Goal: Information Seeking & Learning: Find specific page/section

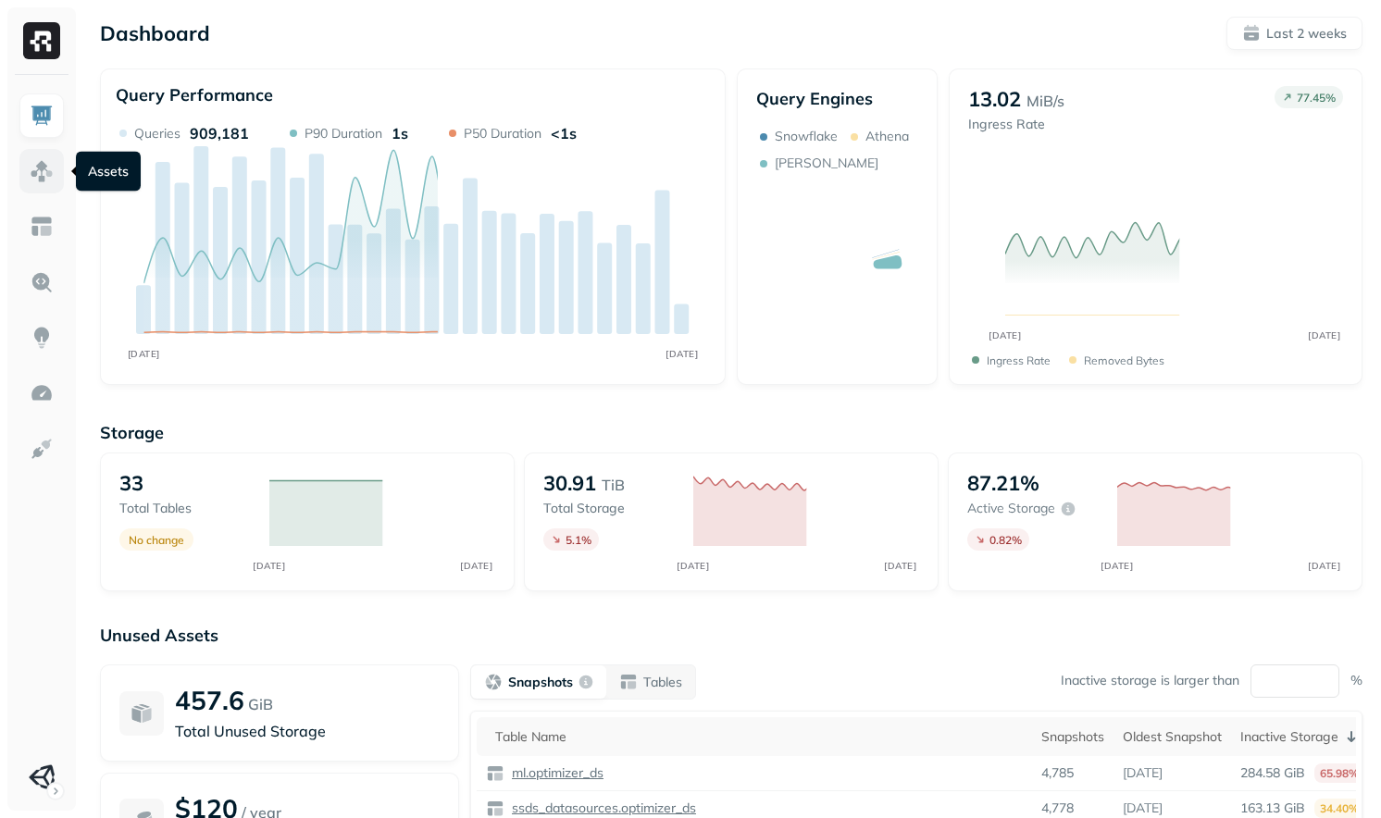
click at [39, 169] on img at bounding box center [42, 171] width 24 height 24
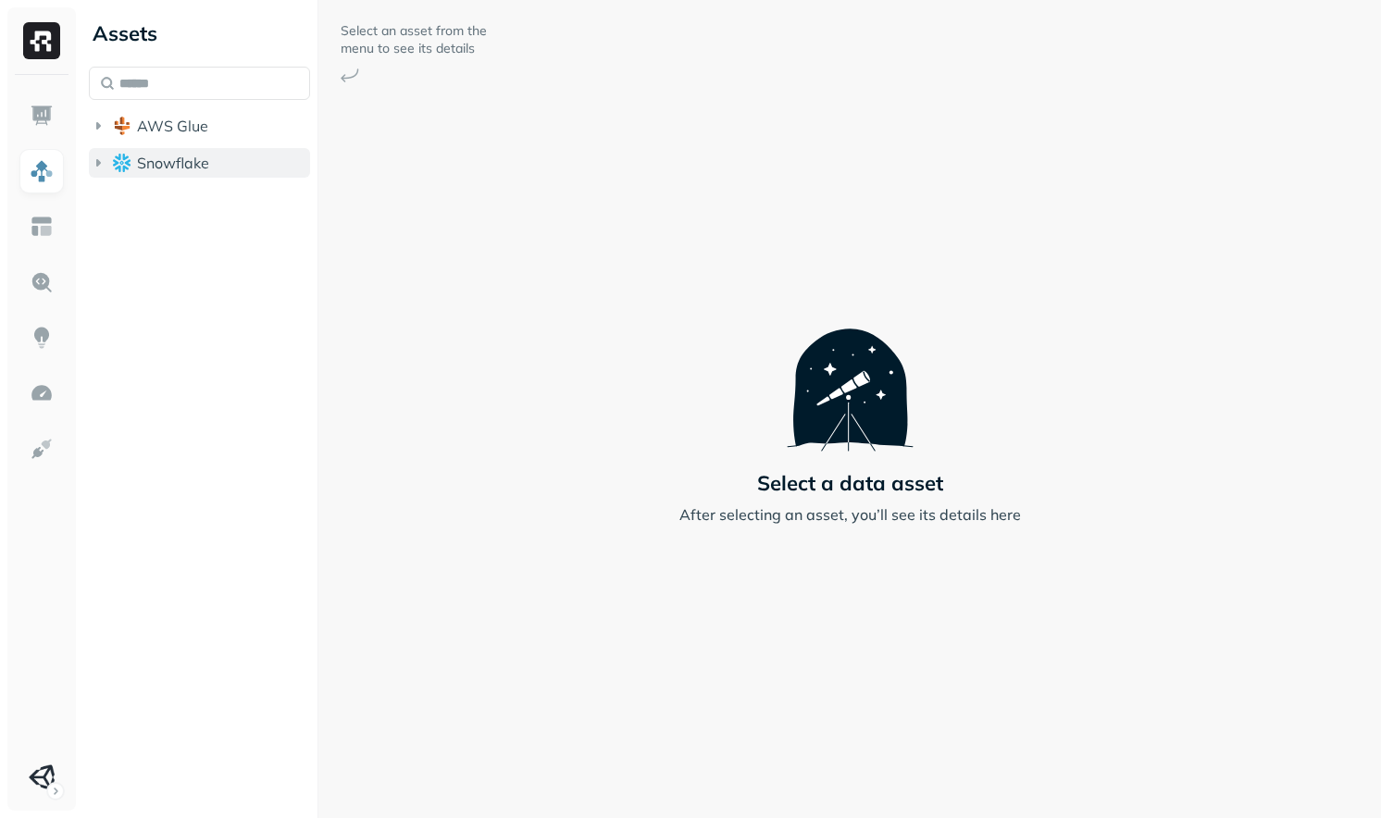
click at [203, 167] on span "Snowflake" at bounding box center [173, 163] width 72 height 19
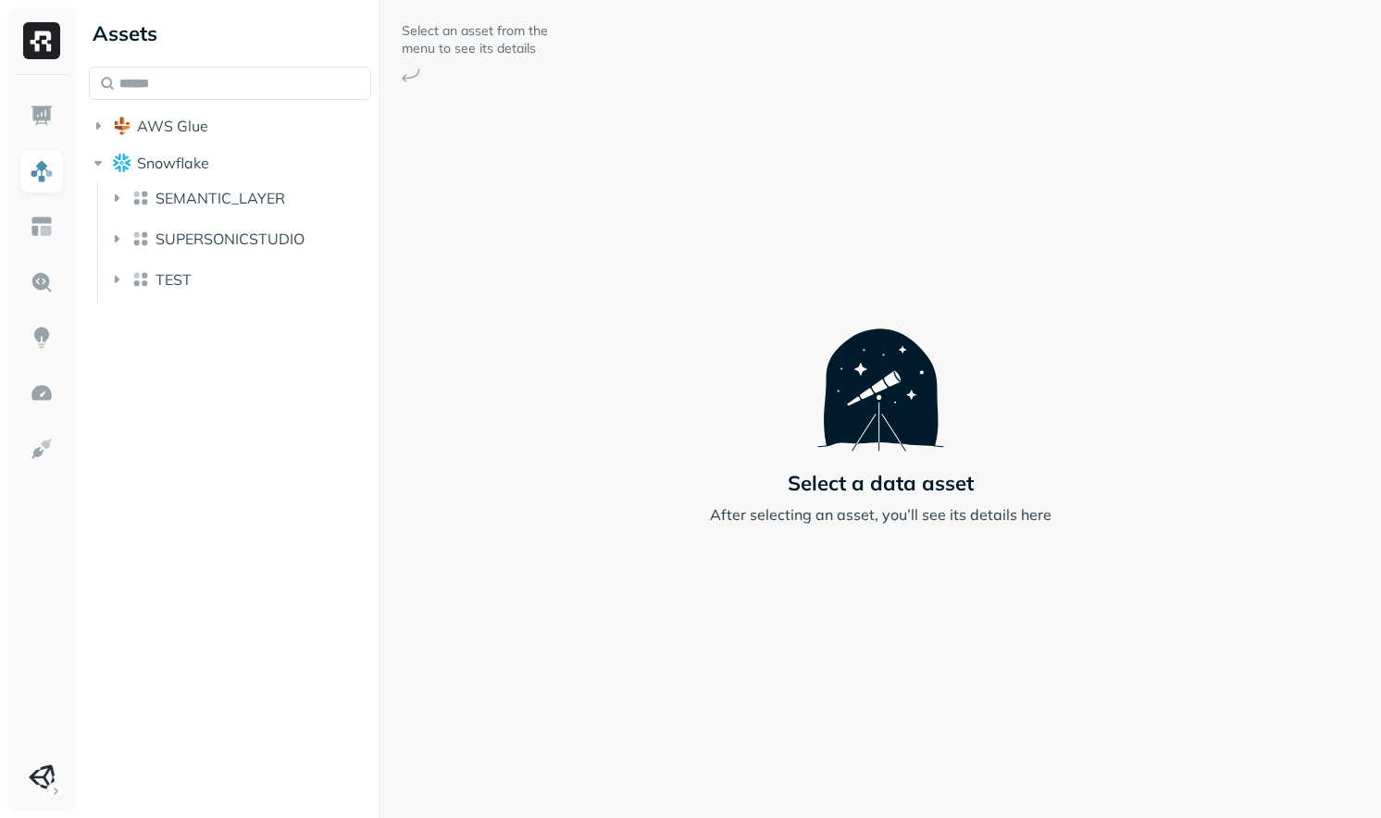
click at [380, 342] on div at bounding box center [379, 409] width 1 height 818
click at [282, 407] on div "Assets AWS Glue Snowflake SEMANTIC_LAYER SUPERSONICSTUDIO TEST" at bounding box center [232, 409] width 302 height 818
click at [266, 202] on span "SEMANTIC_LAYER" at bounding box center [221, 198] width 130 height 19
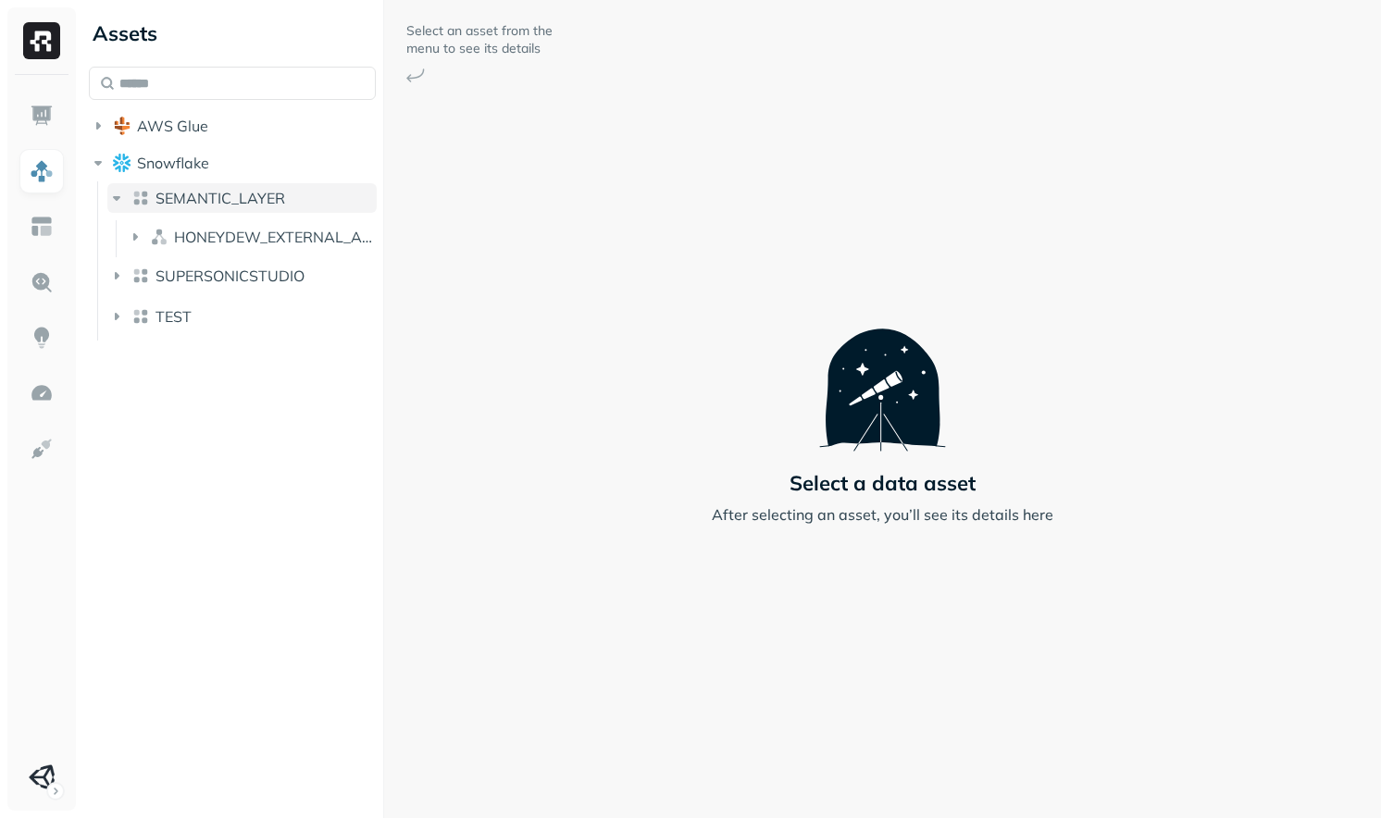
click at [266, 202] on span "SEMANTIC_LAYER" at bounding box center [221, 198] width 130 height 19
click at [546, 131] on div "Select an asset from the menu to see its details Select a data asset After sele…" at bounding box center [883, 409] width 998 height 818
click at [190, 205] on span "SEMANTIC_LAYER" at bounding box center [221, 198] width 130 height 19
click at [195, 238] on span "HONEYDEW_EXTERNAL_ACCESS" at bounding box center [276, 237] width 204 height 19
click at [201, 268] on span "Tables" at bounding box center [191, 272] width 46 height 19
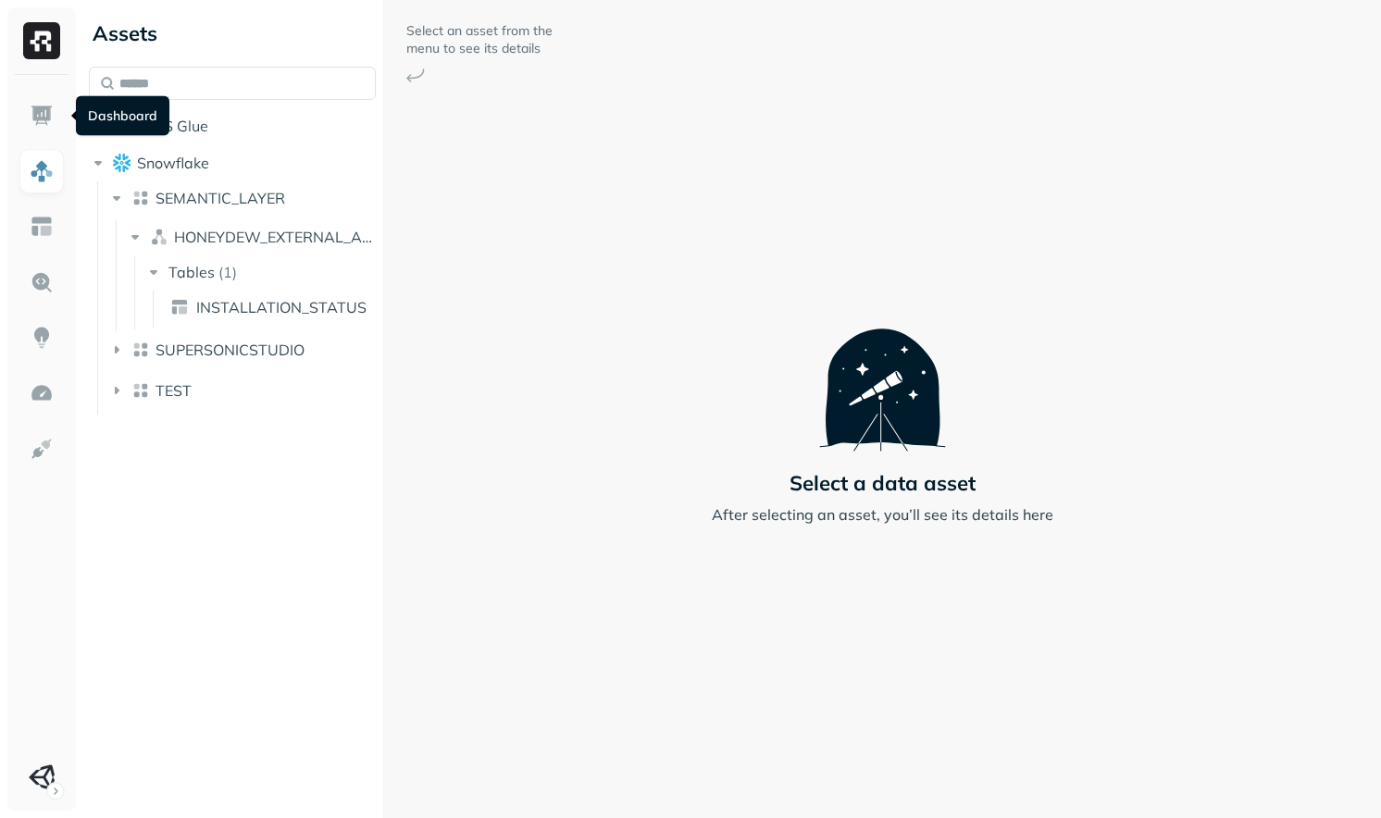
click at [580, 681] on div "Select an asset from the menu to see its details Select a data asset After sele…" at bounding box center [883, 409] width 998 height 818
click at [218, 386] on button "TEST" at bounding box center [241, 391] width 269 height 30
click at [267, 344] on span "SUPERSONICSTUDIO" at bounding box center [230, 350] width 149 height 19
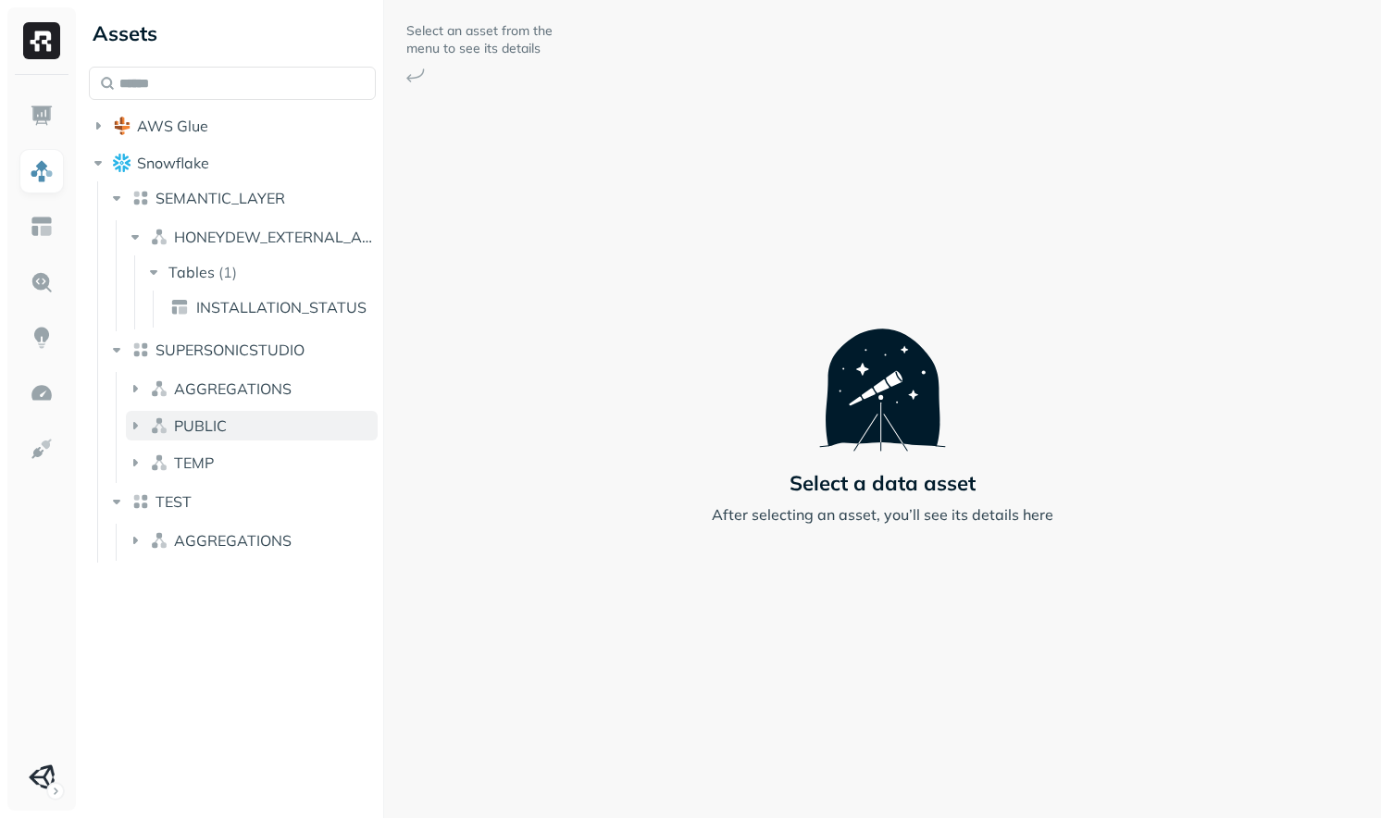
click at [278, 434] on button "PUBLIC" at bounding box center [252, 426] width 252 height 30
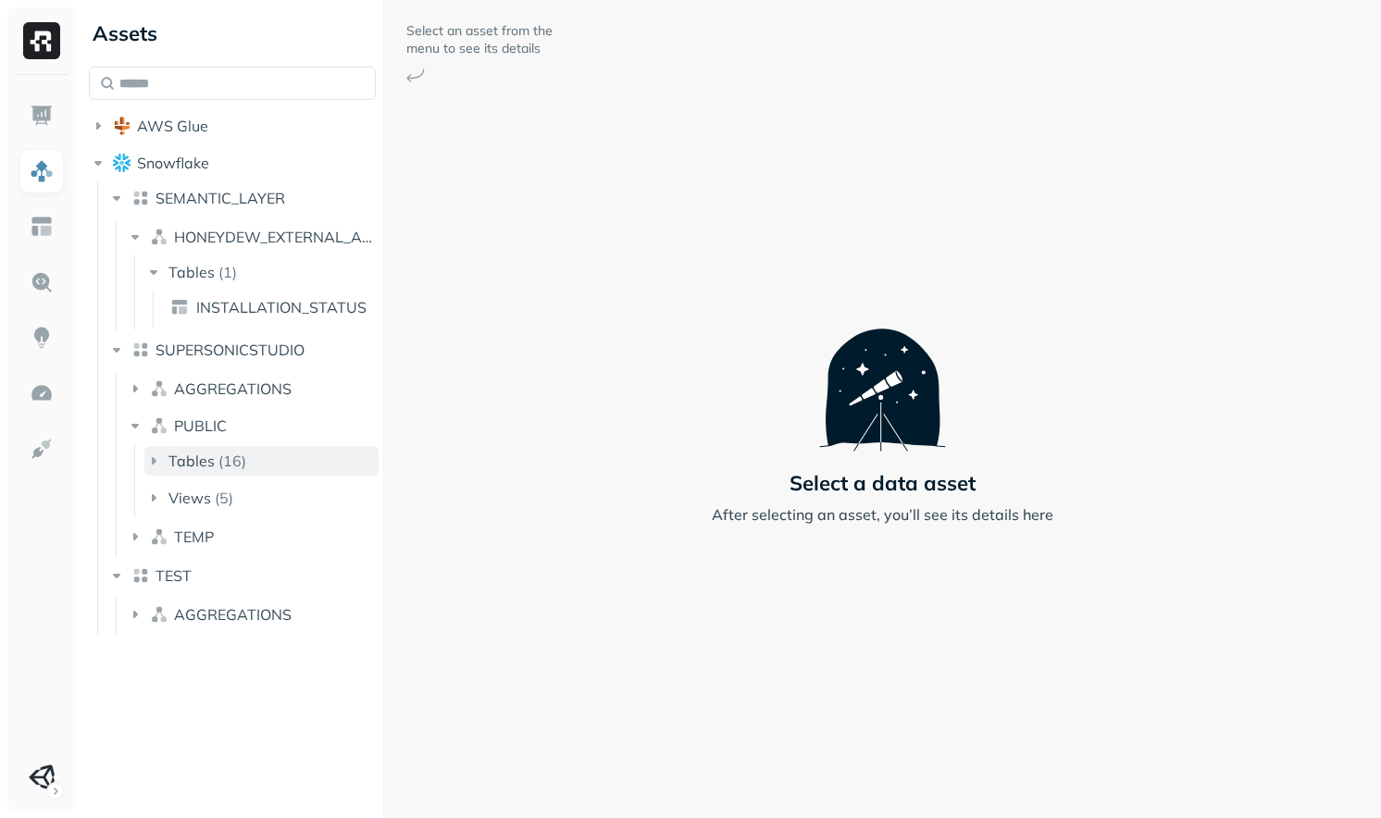
click at [278, 472] on button "Tables ( 16 )" at bounding box center [261, 461] width 234 height 30
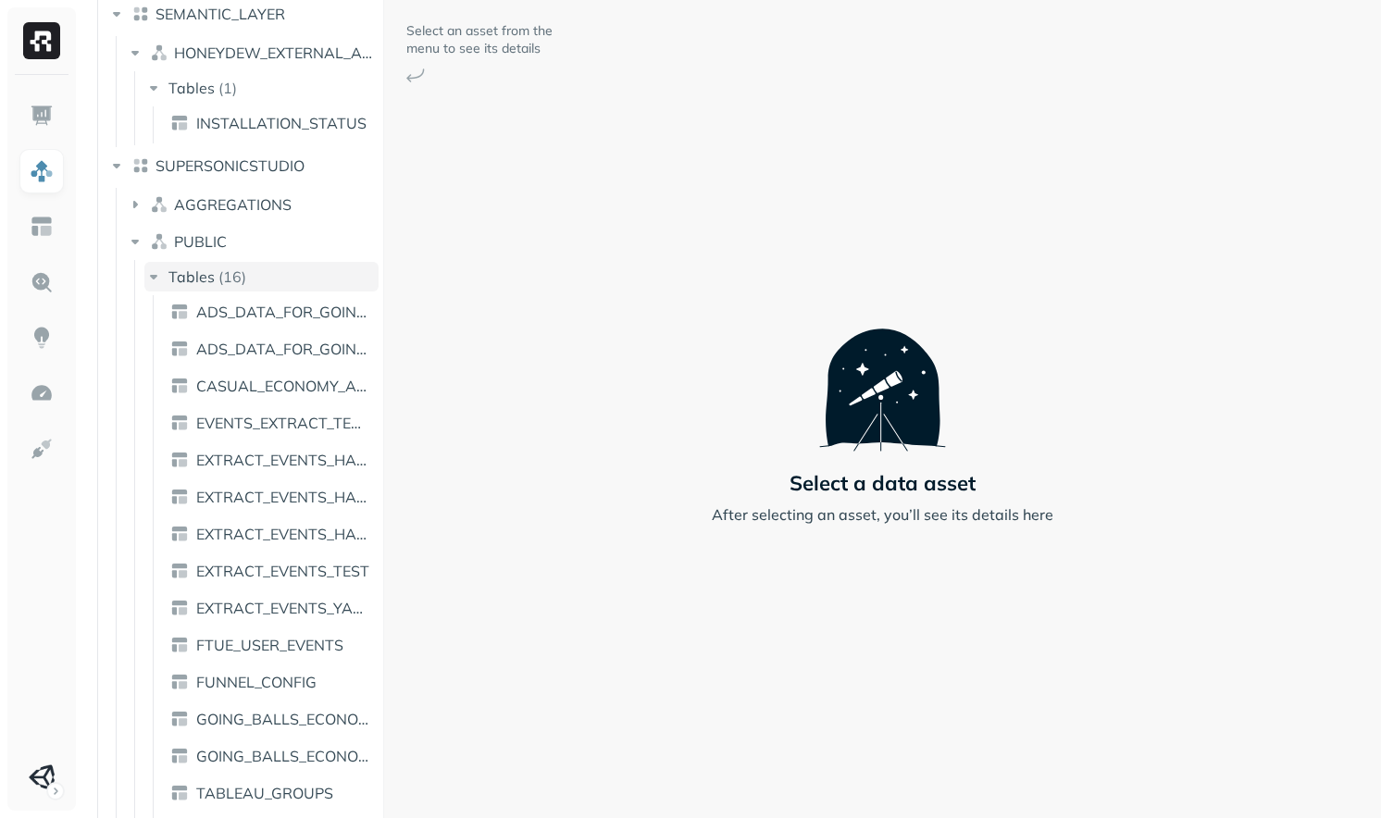
scroll to position [332, 0]
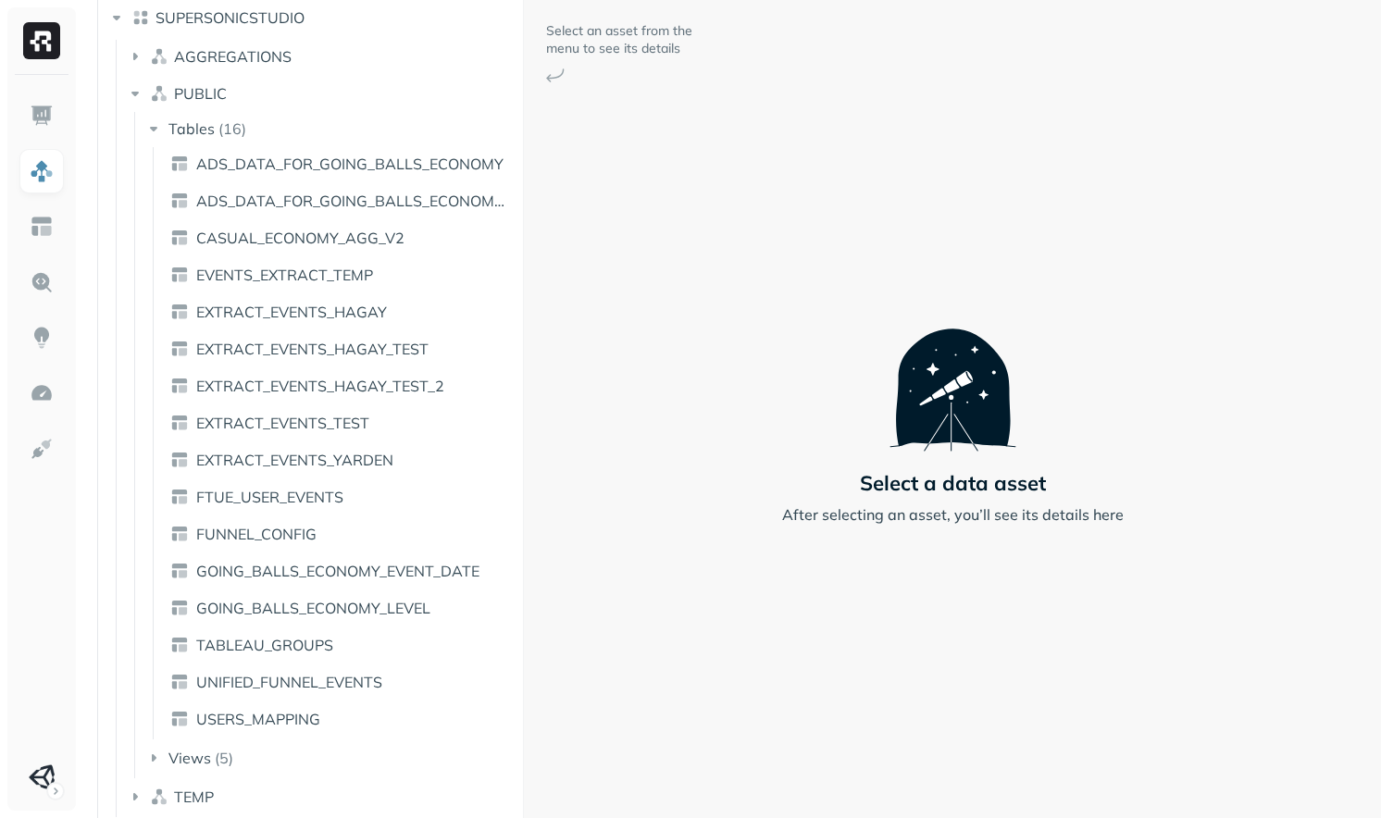
click at [523, 459] on div at bounding box center [523, 409] width 1 height 818
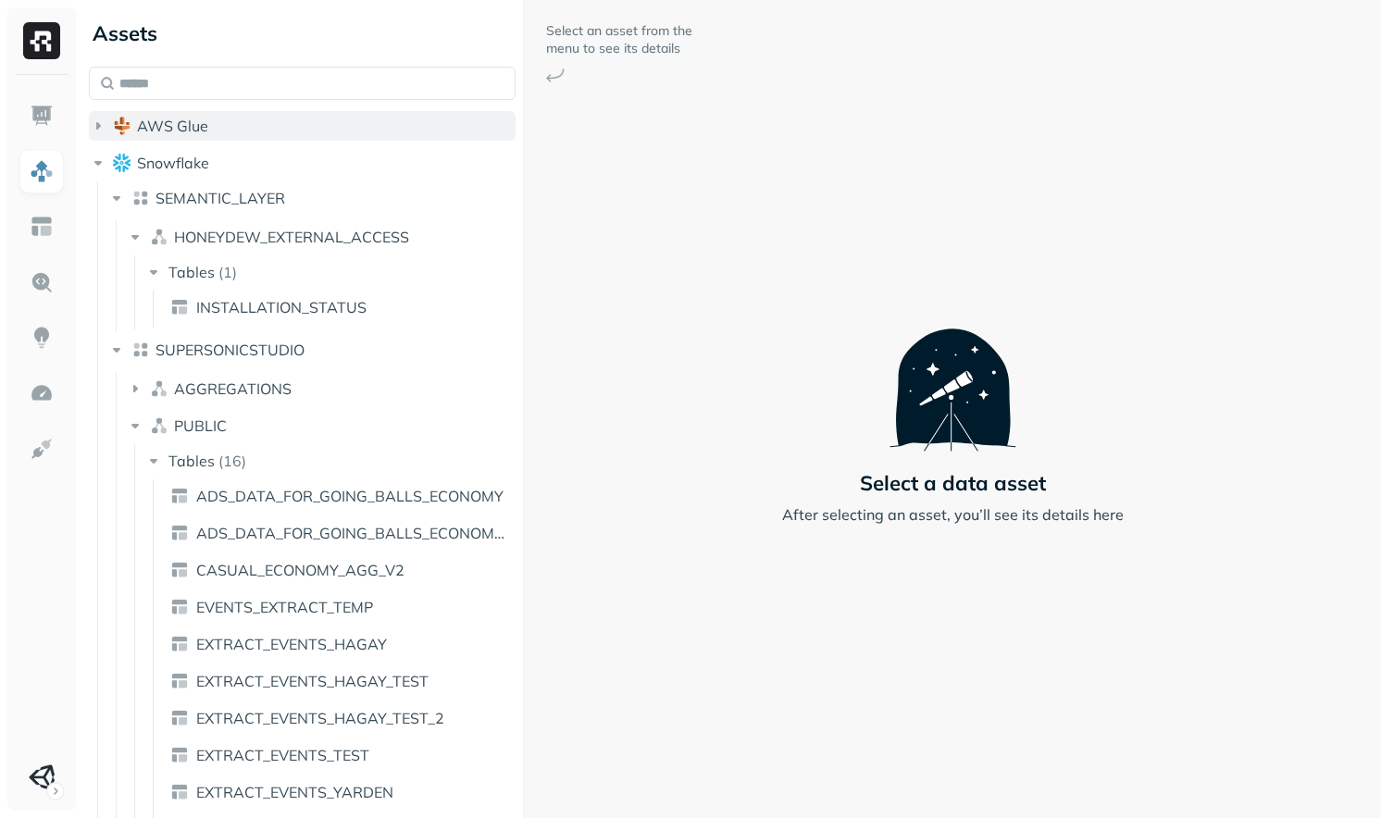
click at [310, 137] on button "AWS Glue" at bounding box center [302, 126] width 427 height 30
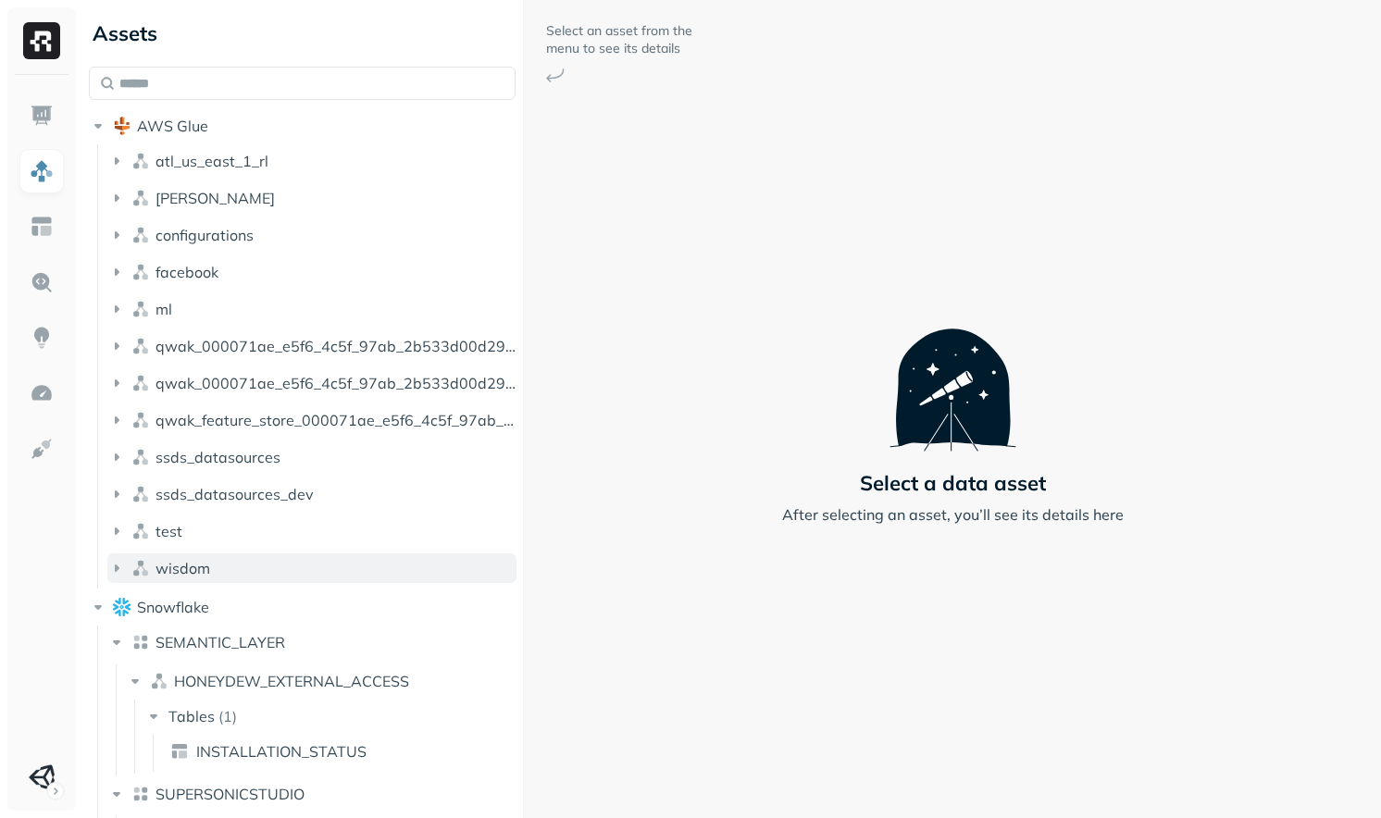
click at [278, 580] on button "wisdom" at bounding box center [311, 569] width 409 height 30
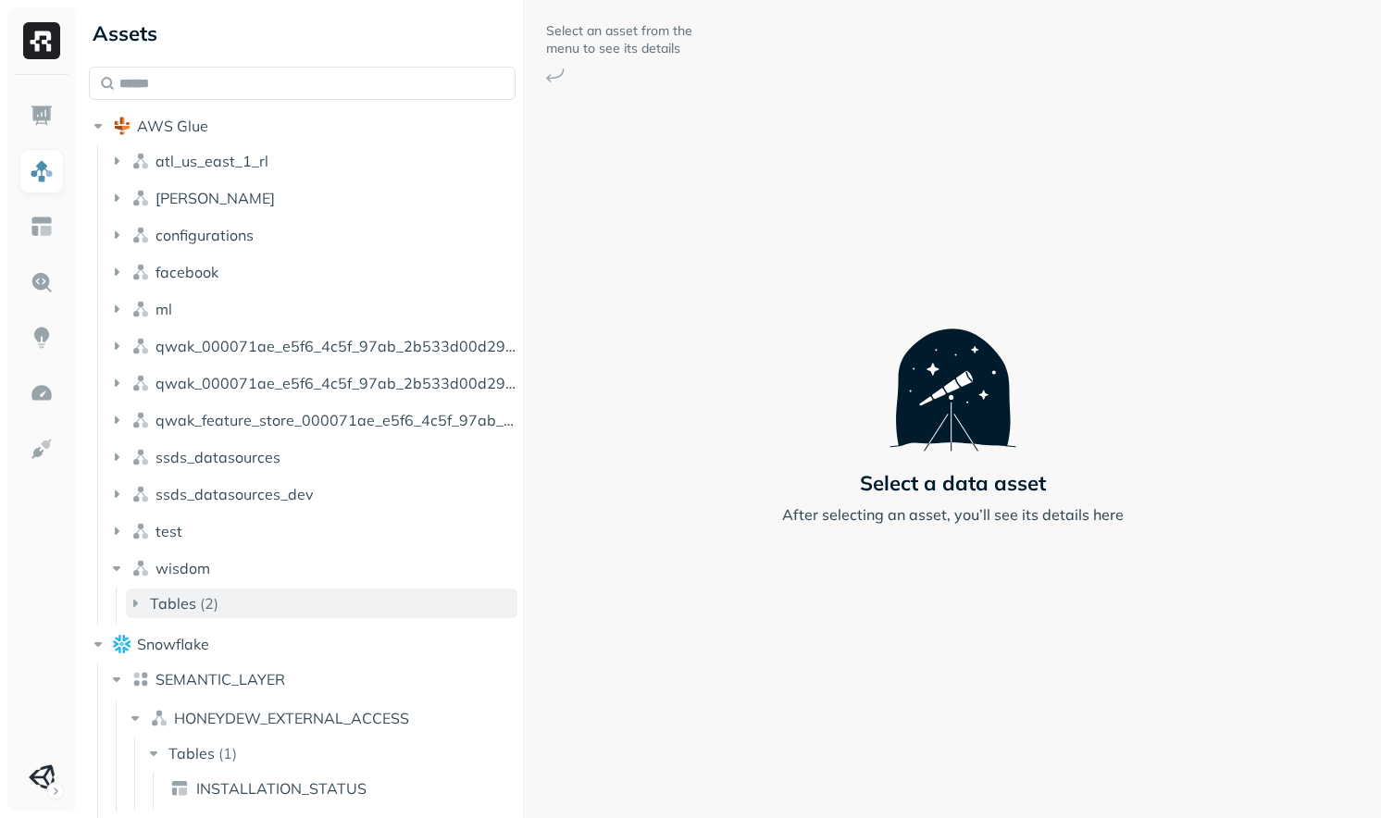
click at [305, 592] on button "Tables ( 2 )" at bounding box center [322, 604] width 392 height 30
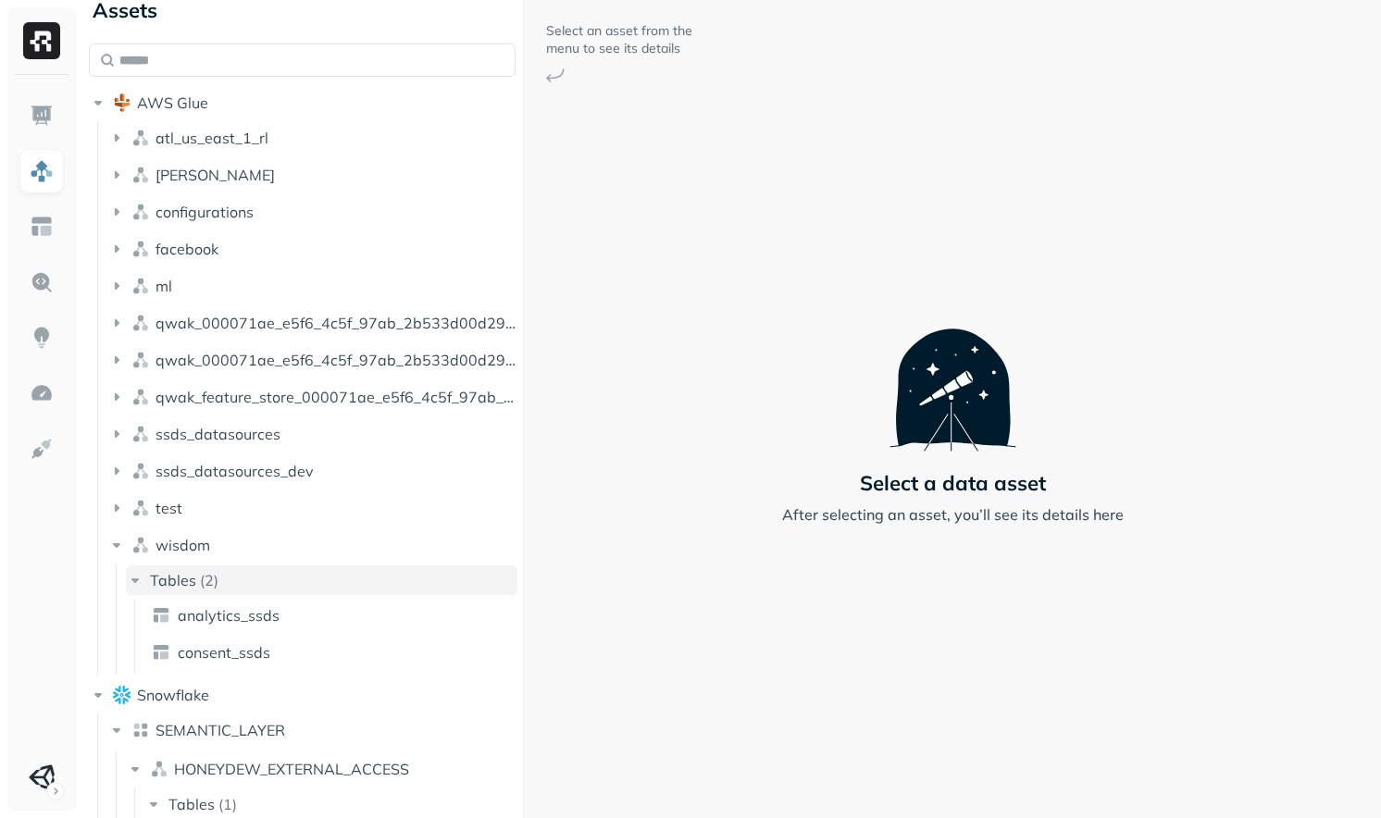
scroll to position [38, 0]
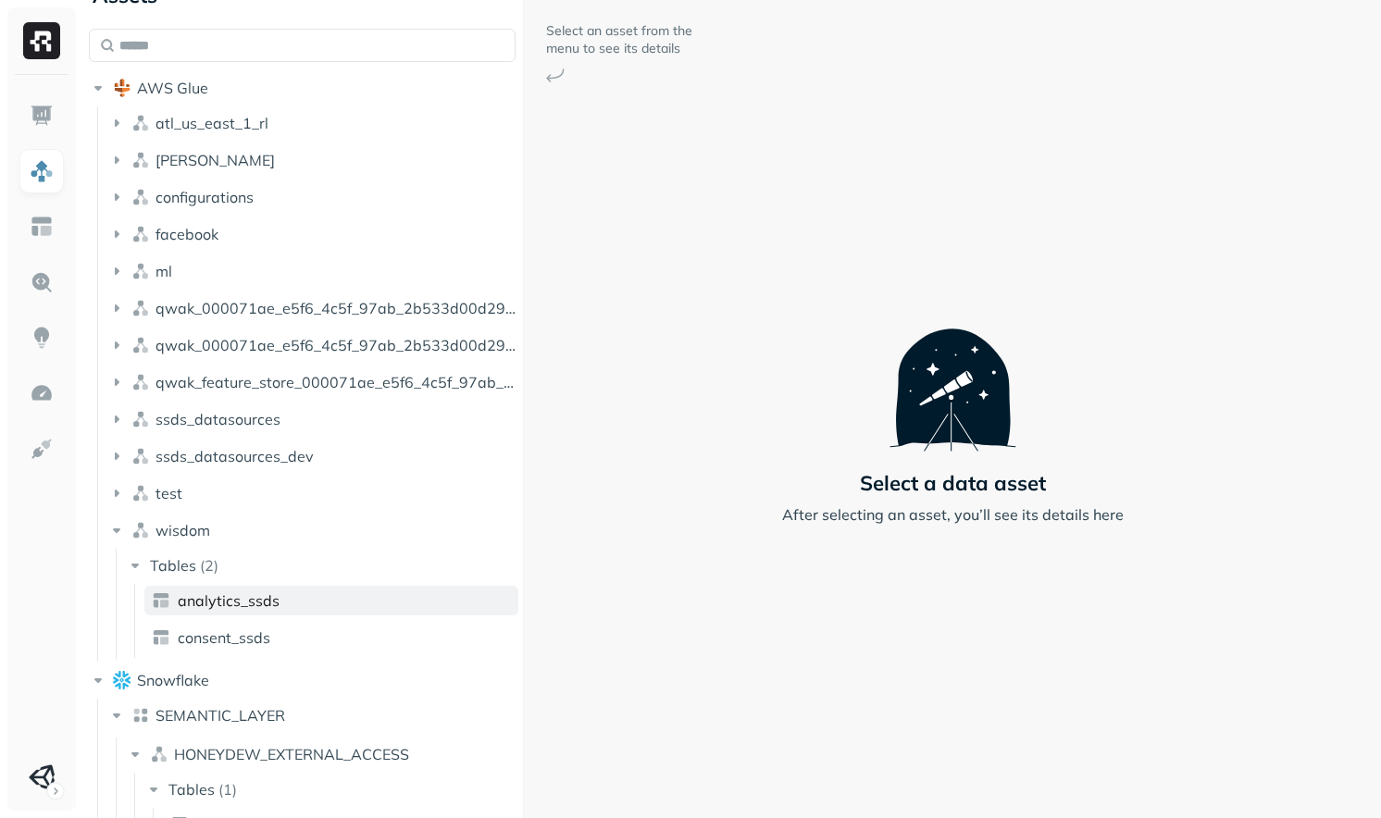
click at [309, 604] on link "analytics_ssds" at bounding box center [331, 601] width 374 height 30
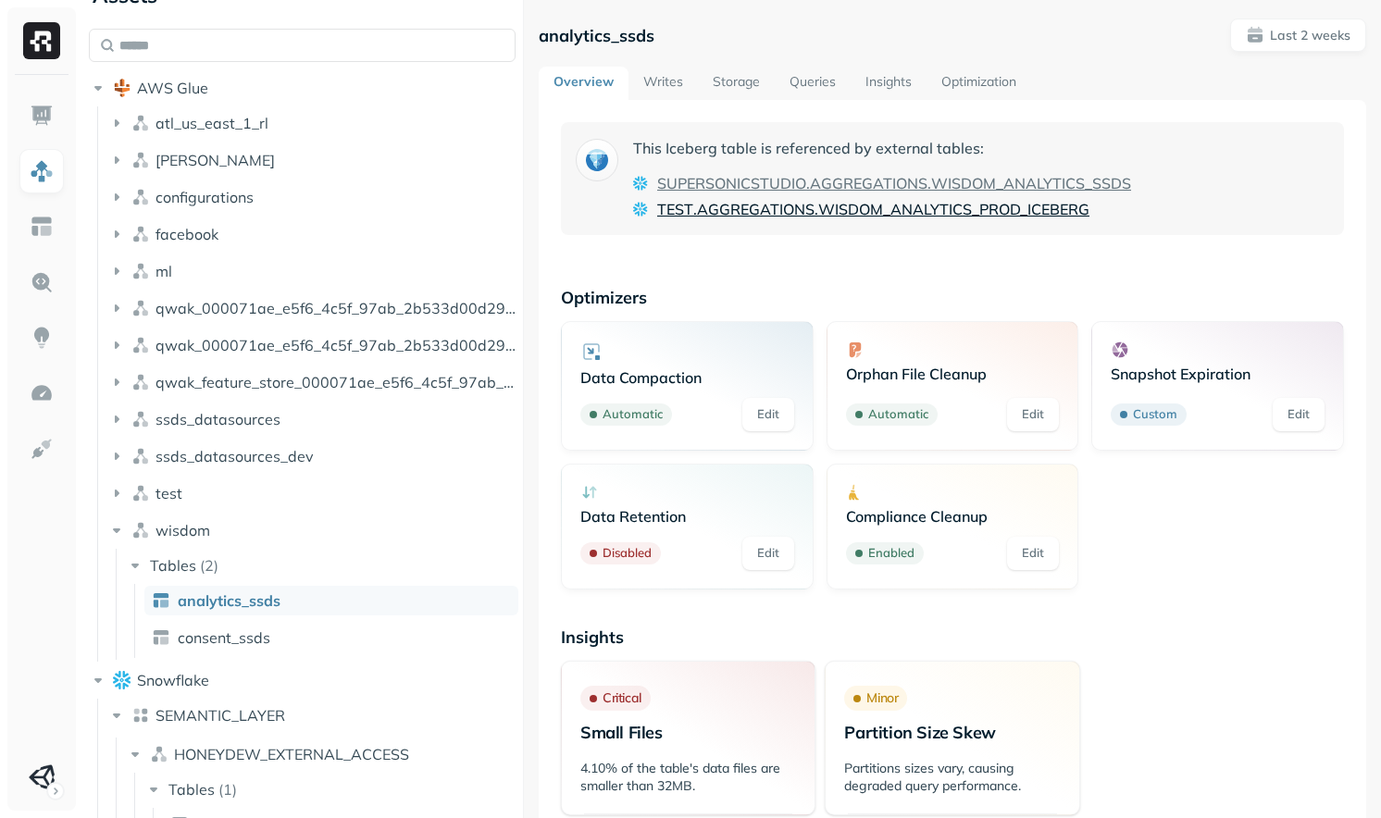
click at [716, 215] on span "AGGREGATIONS" at bounding box center [756, 209] width 118 height 22
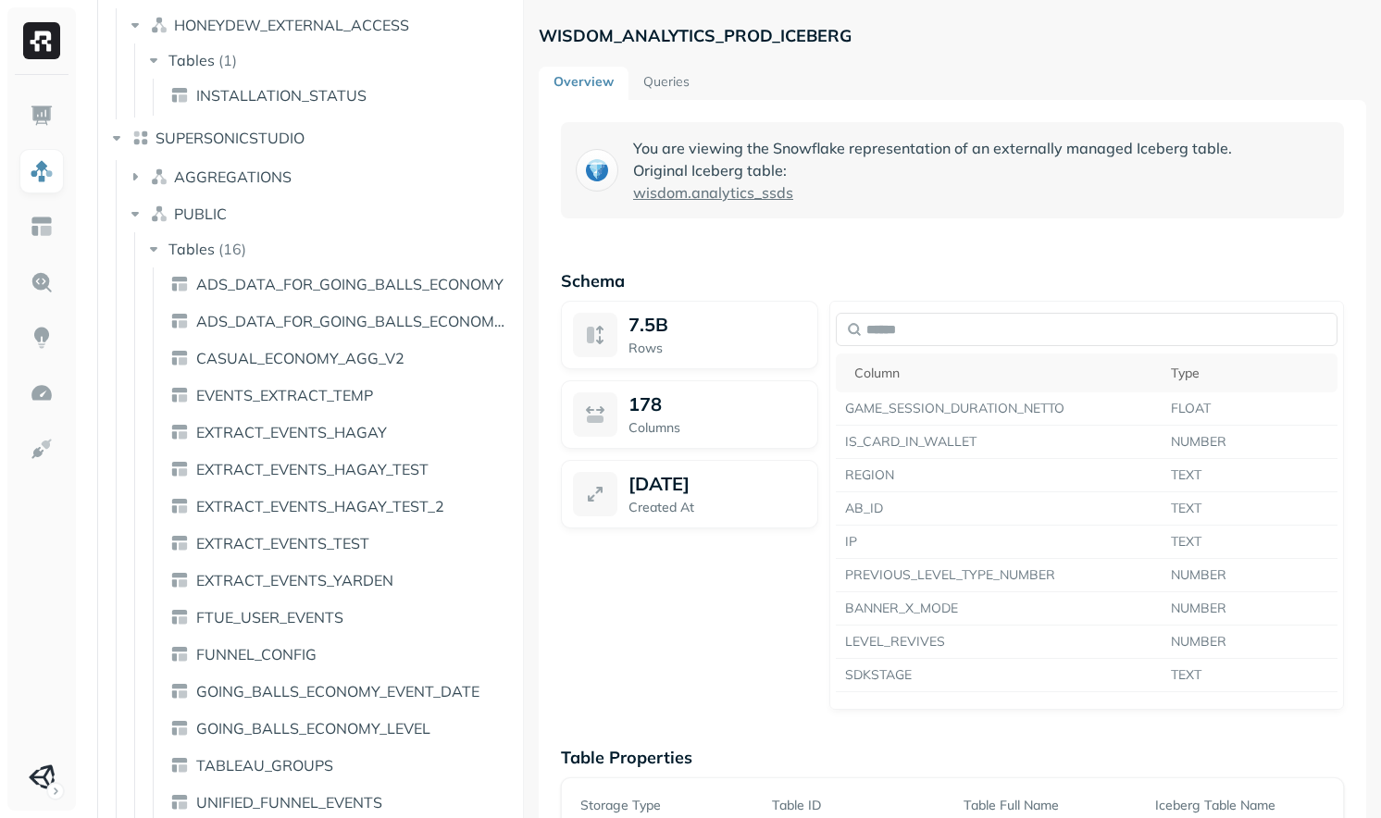
scroll to position [974, 0]
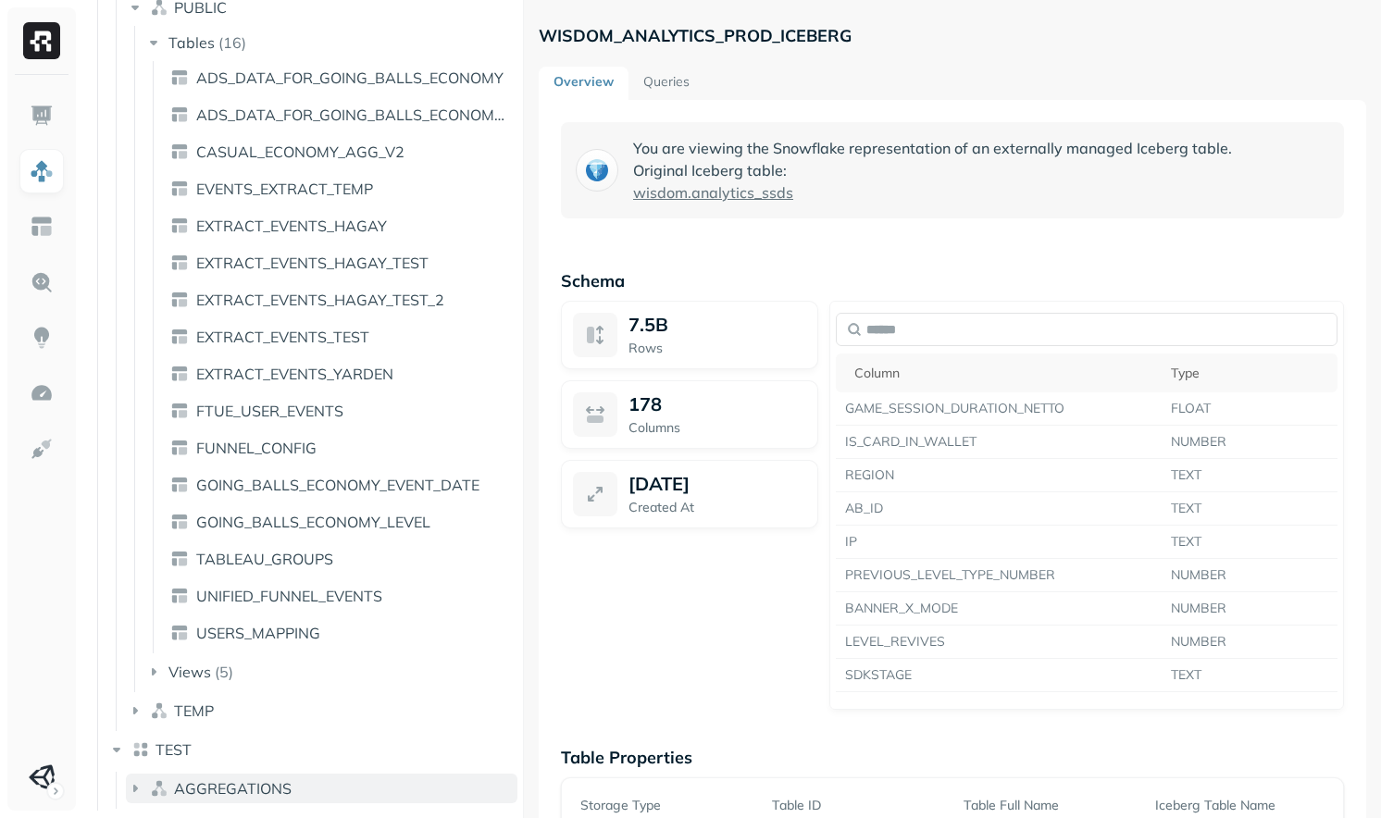
click at [260, 784] on span "AGGREGATIONS" at bounding box center [233, 788] width 118 height 19
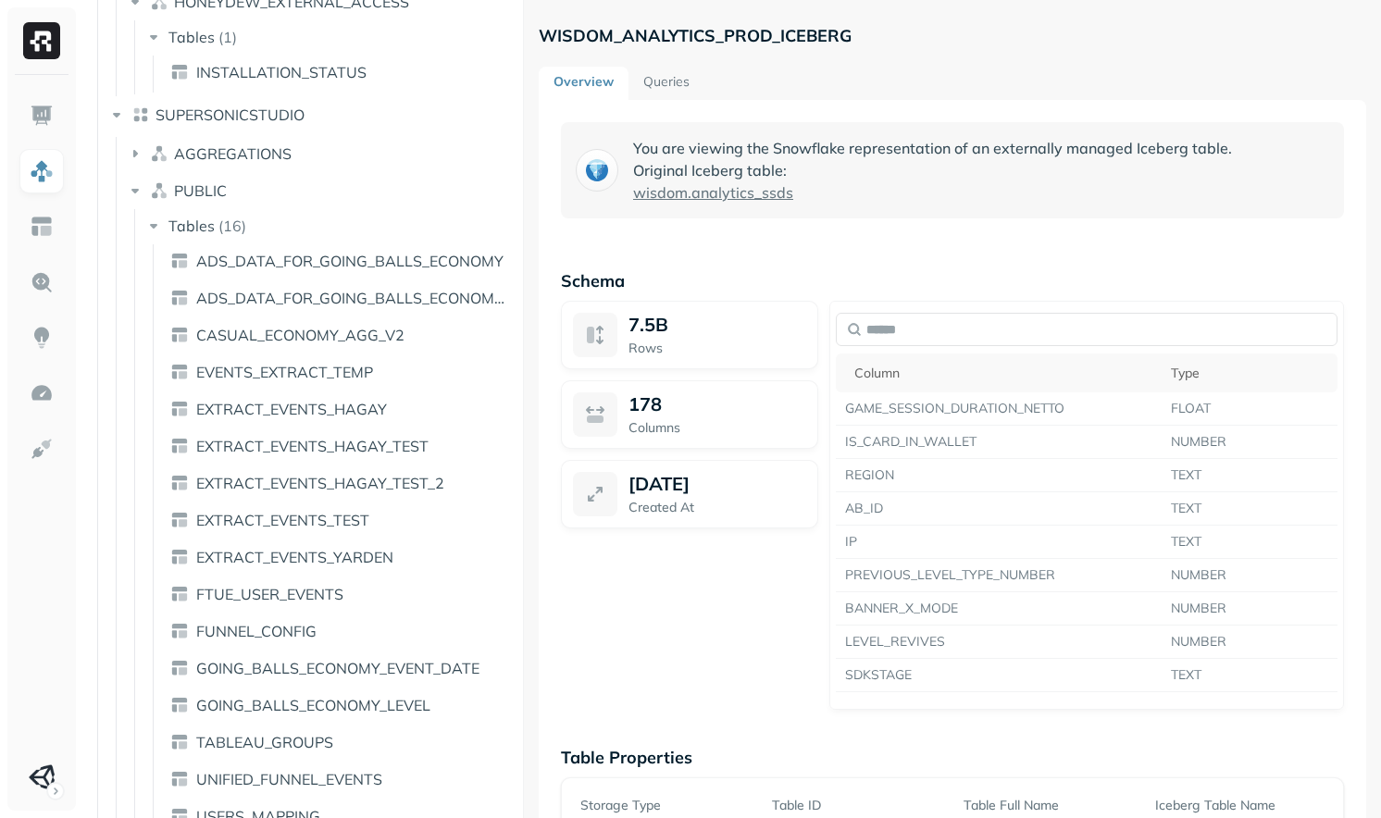
scroll to position [754, 0]
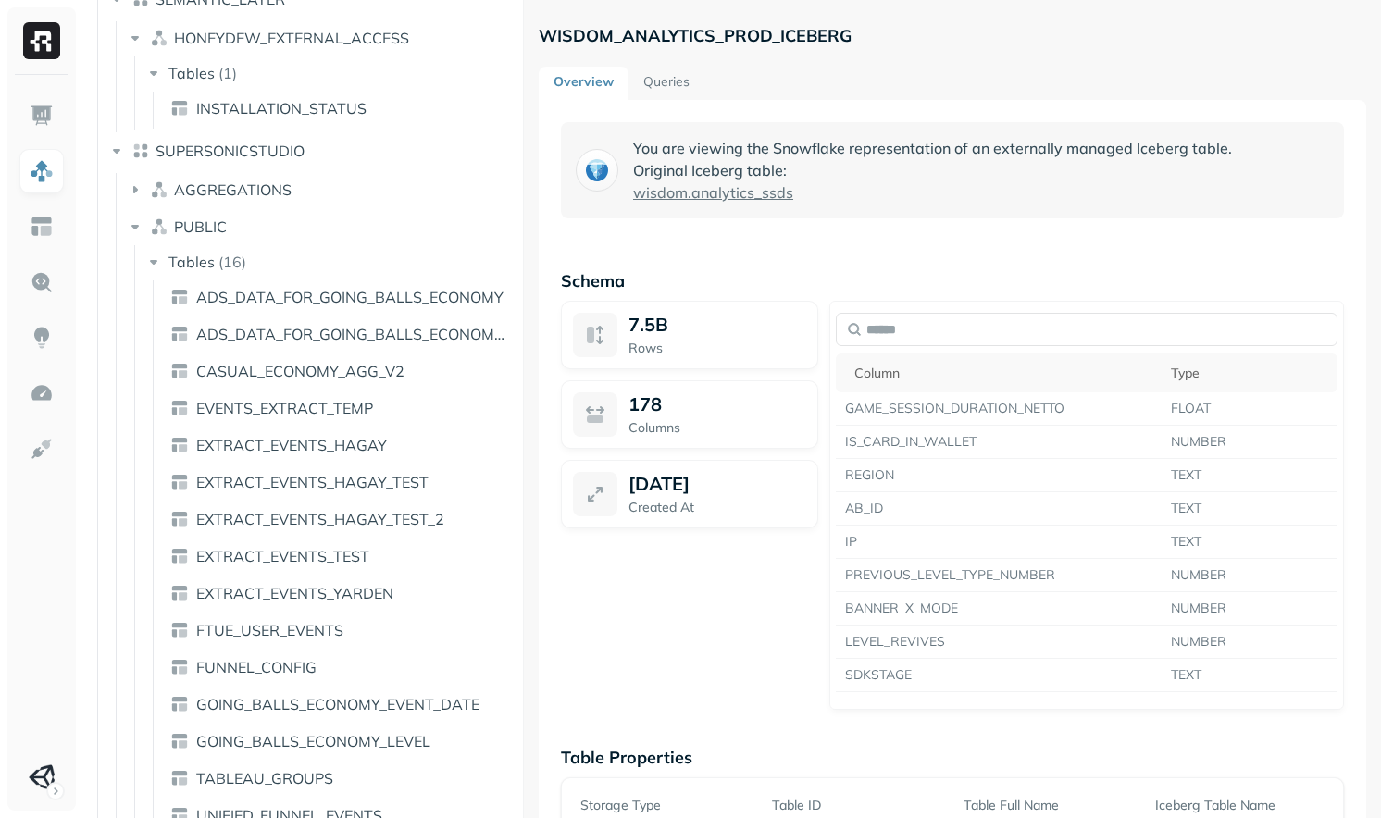
click at [675, 205] on div "You are viewing the Snowflake representation of an externally managed Iceberg t…" at bounding box center [952, 170] width 783 height 96
click at [682, 202] on span "wisdom" at bounding box center [660, 192] width 55 height 22
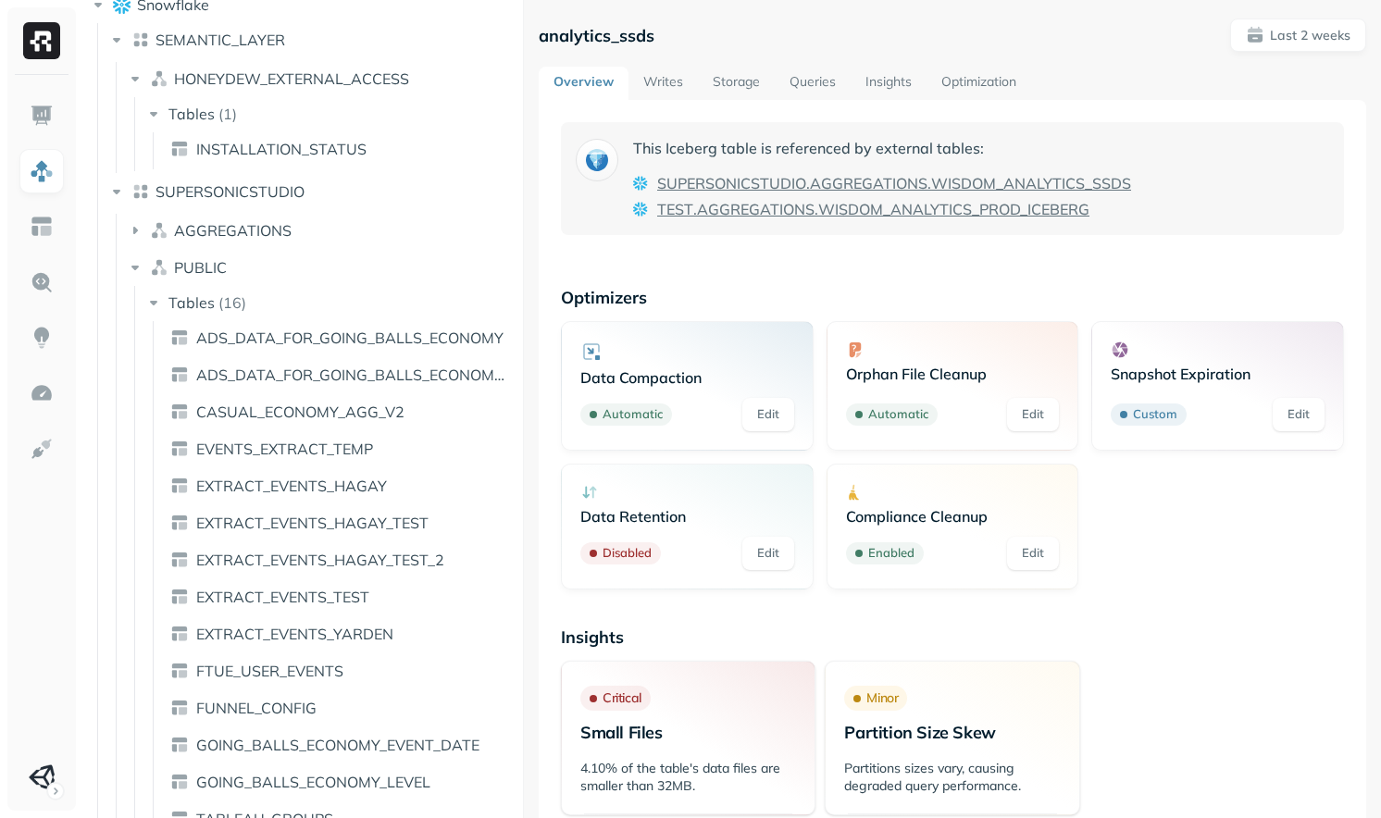
scroll to position [624, 0]
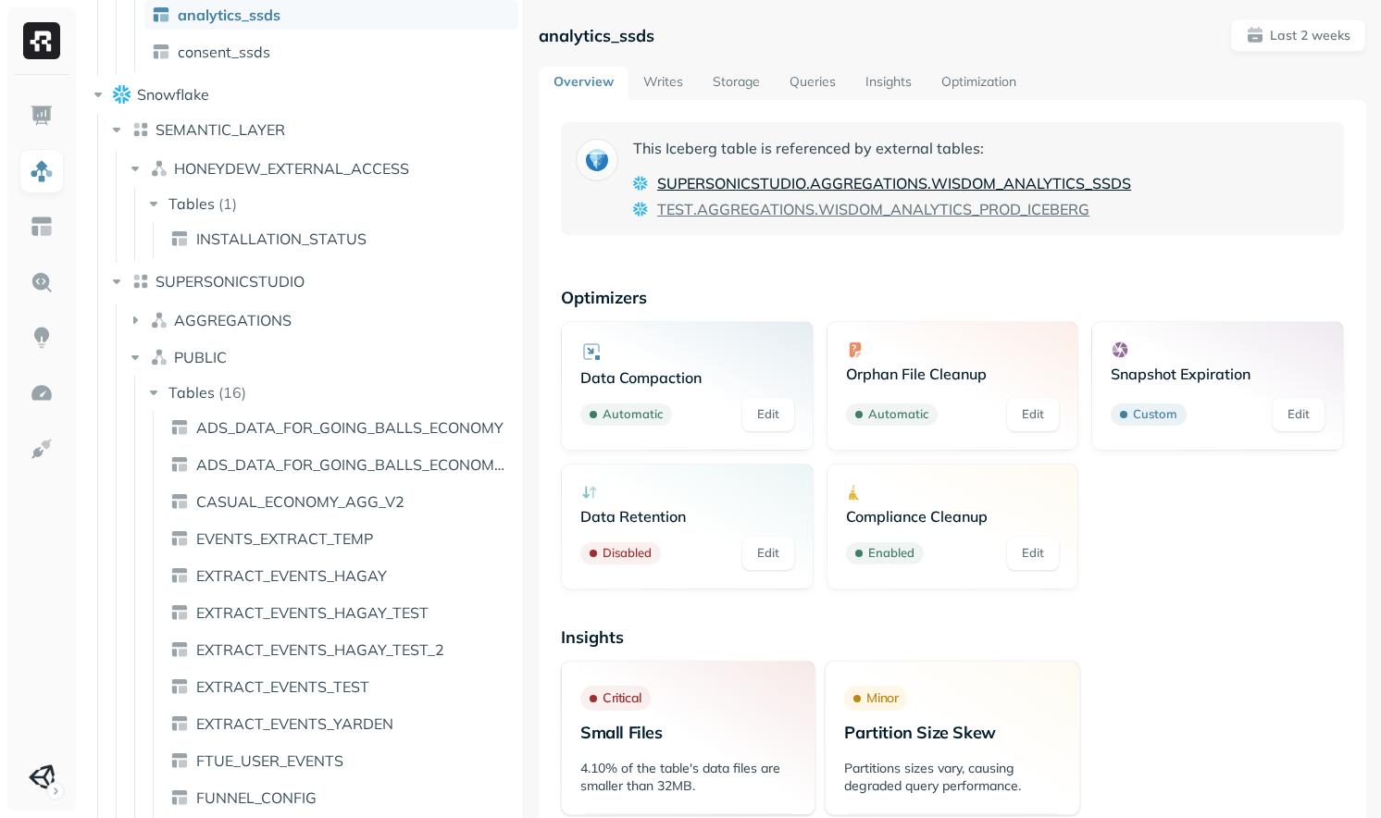
click at [747, 186] on span "SUPERSONICSTUDIO" at bounding box center [731, 183] width 149 height 22
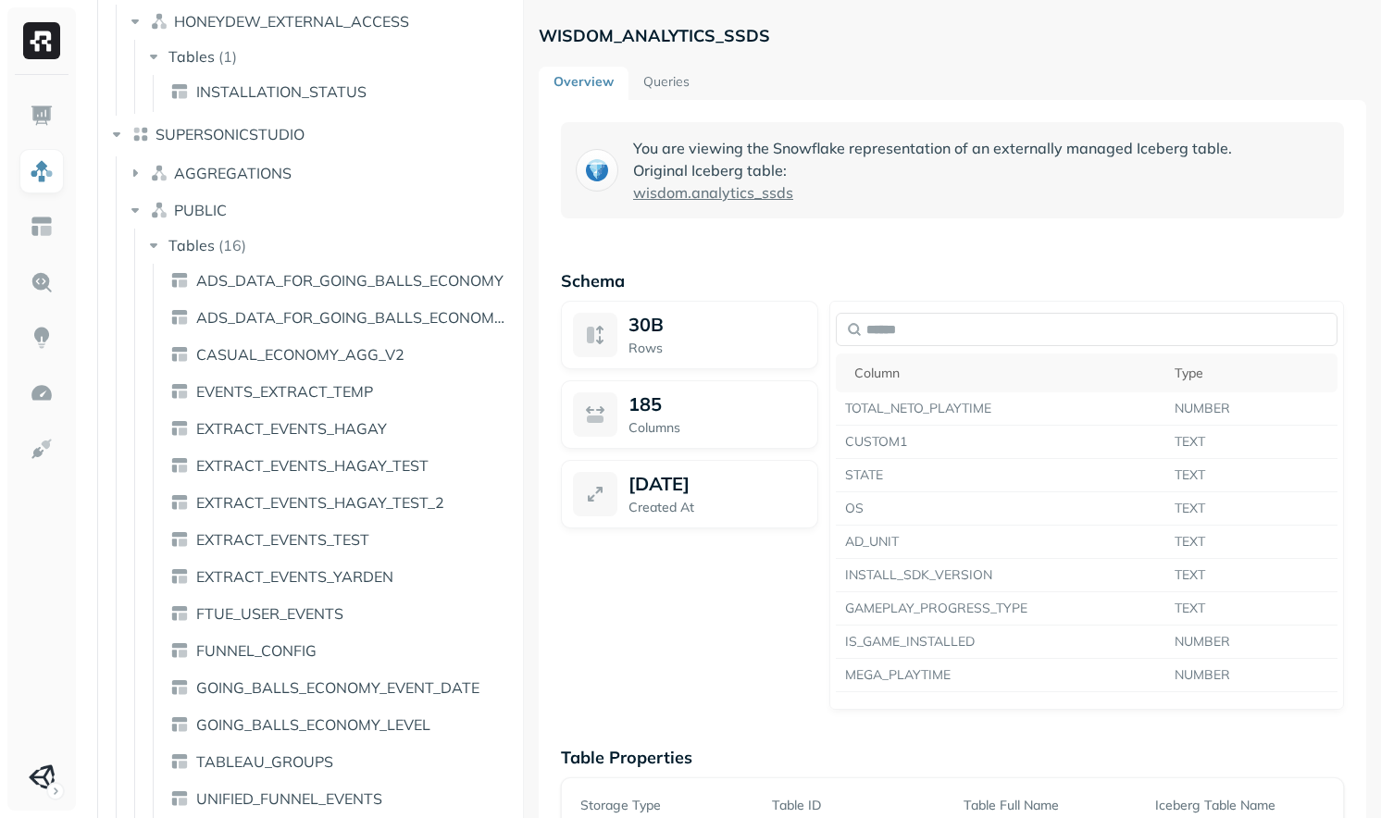
scroll to position [739, 0]
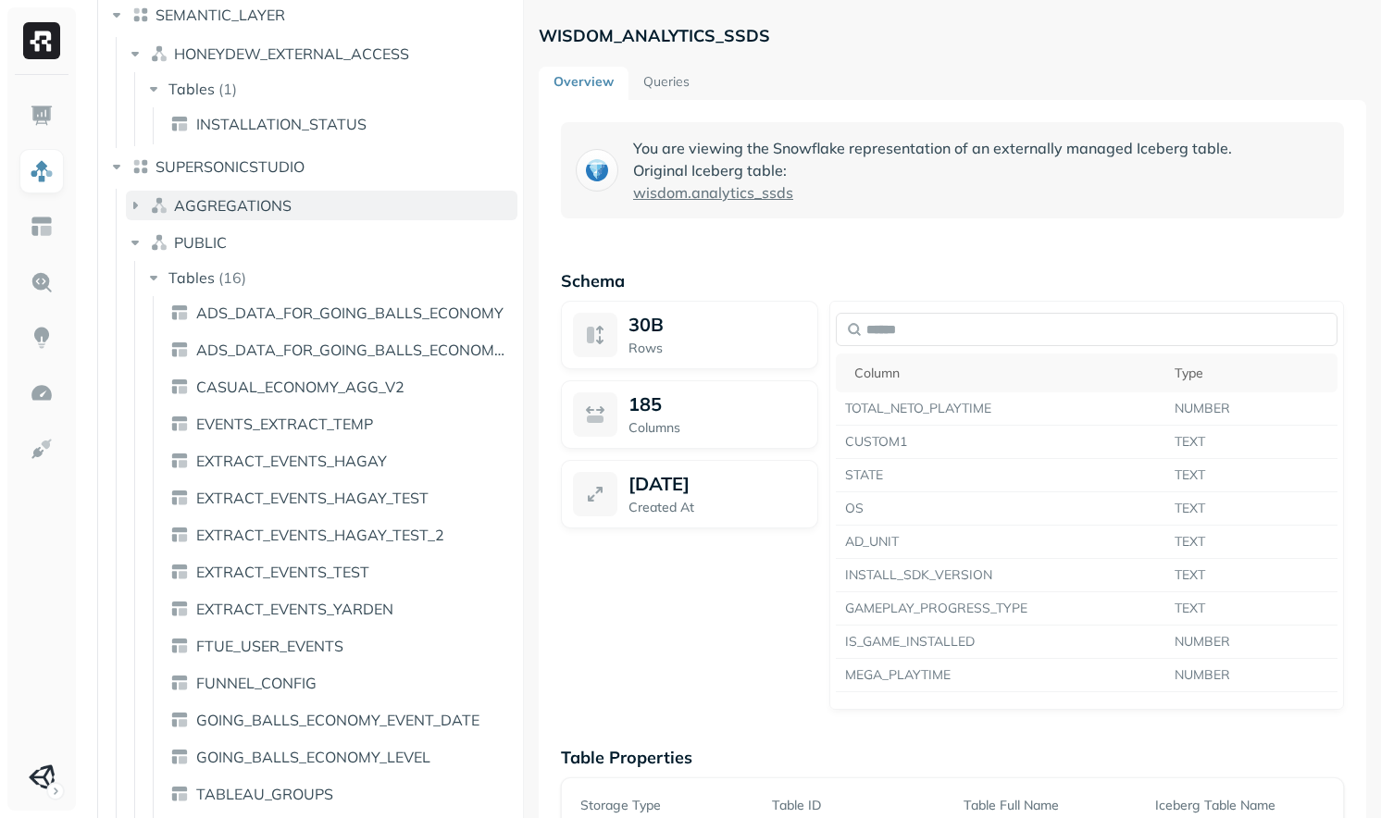
click at [349, 200] on button "AGGREGATIONS" at bounding box center [322, 206] width 392 height 30
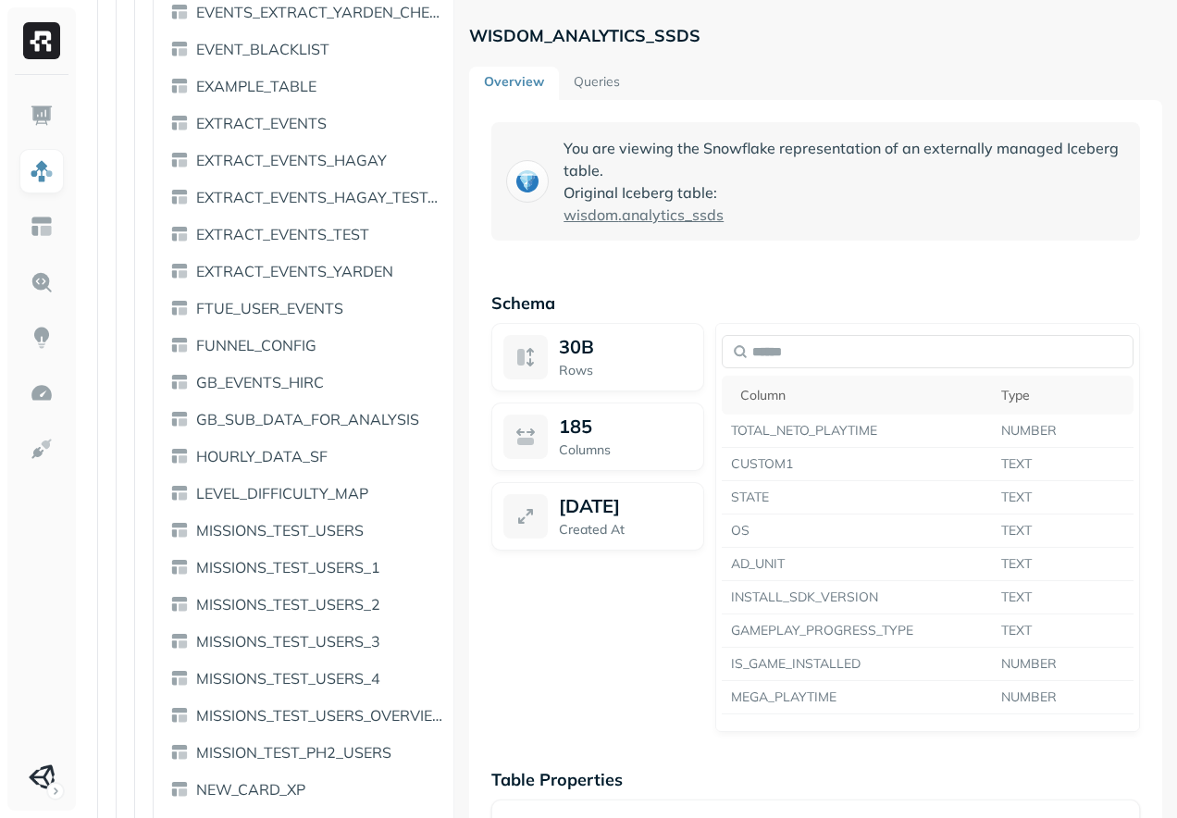
scroll to position [1926, 0]
